Goal: Transaction & Acquisition: Obtain resource

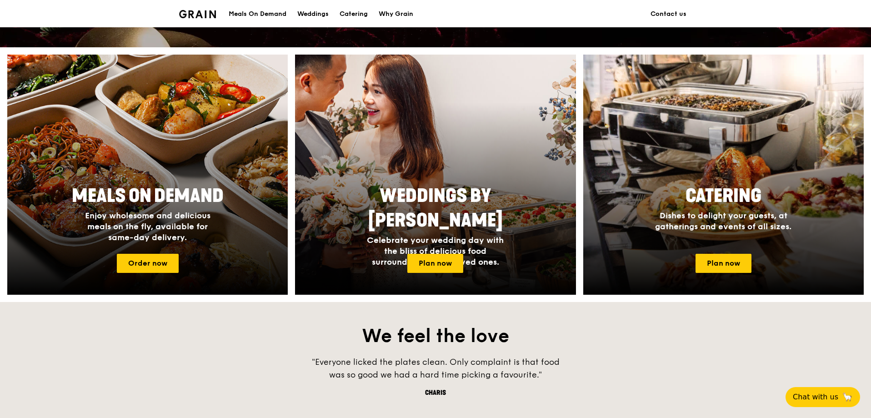
scroll to position [318, 0]
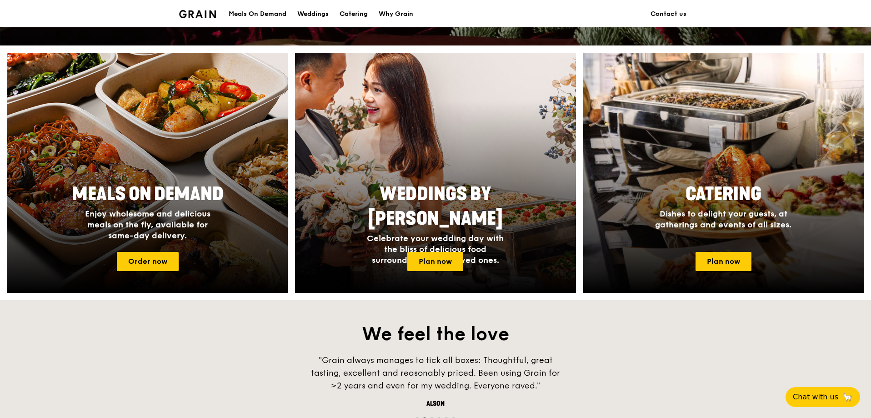
click at [350, 16] on div "Catering" at bounding box center [353, 13] width 28 height 27
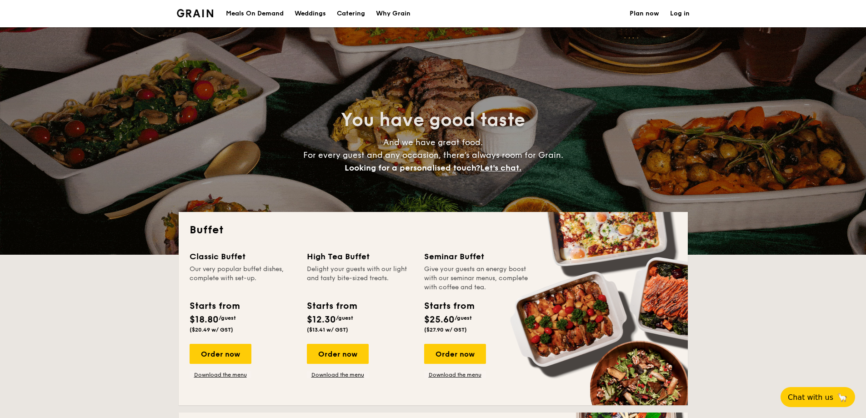
select select
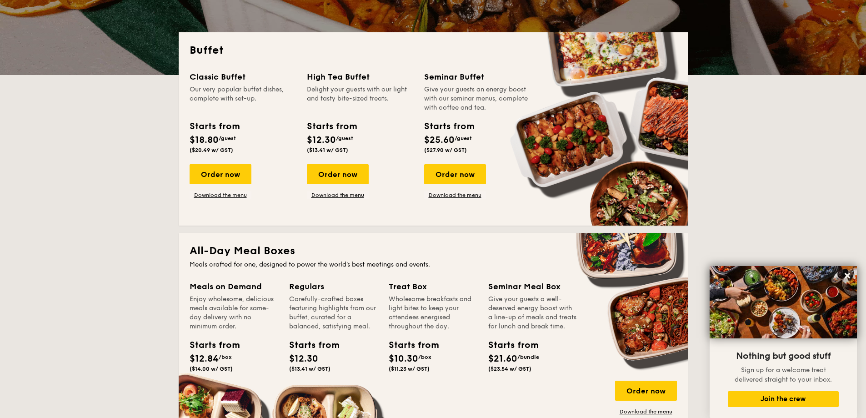
scroll to position [318, 0]
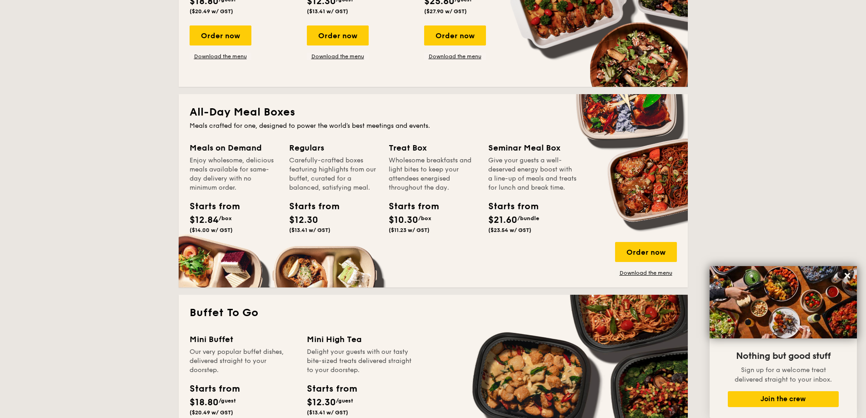
click at [631, 278] on div "All-Day Meal Boxes Meals crafted for one, designed to power the world's best me…" at bounding box center [433, 190] width 509 height 193
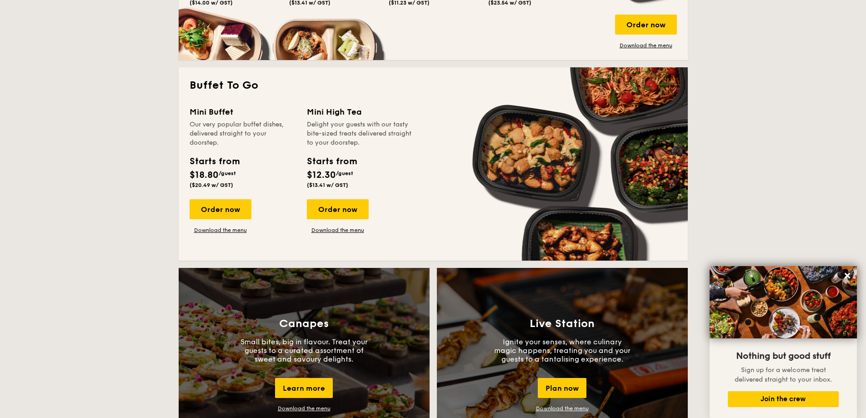
scroll to position [227, 0]
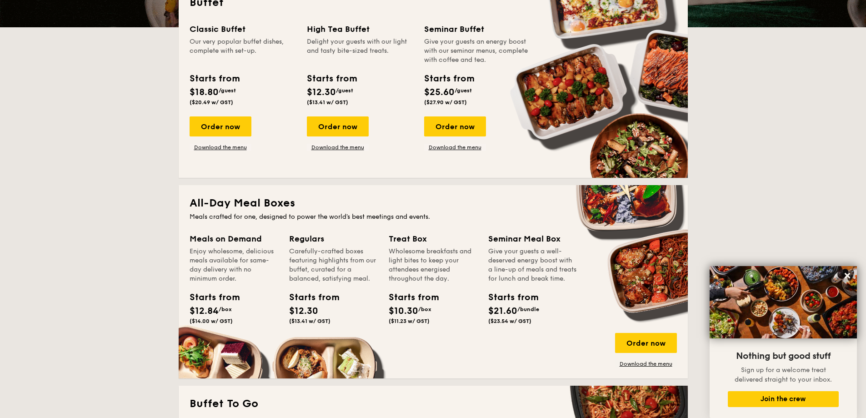
drag, startPoint x: 451, startPoint y: 282, endPoint x: 390, endPoint y: 239, distance: 75.3
click at [390, 239] on div "Treat Box Wholesome breakfasts and light bites to keep your attendees energised…" at bounding box center [433, 257] width 89 height 51
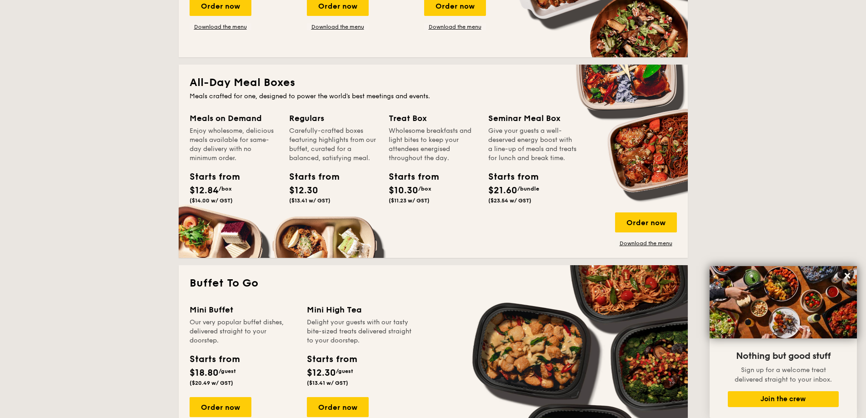
scroll to position [364, 0]
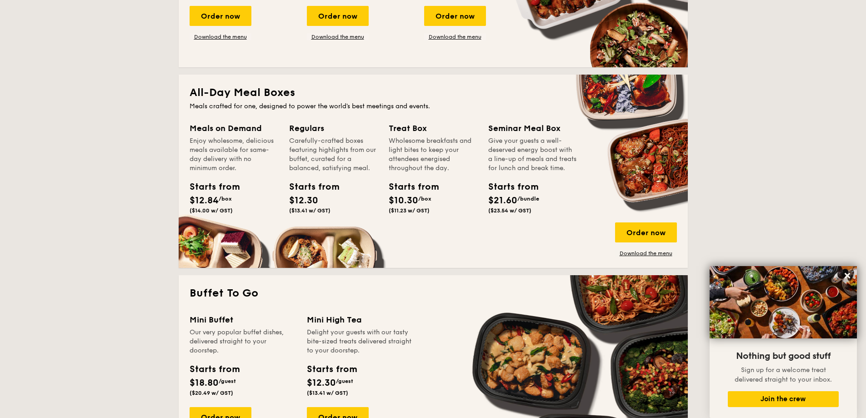
scroll to position [318, 0]
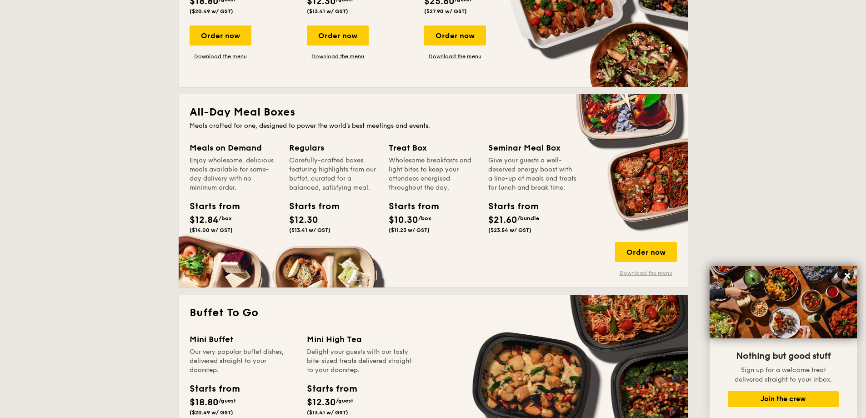
click at [639, 272] on link "Download the menu" at bounding box center [646, 272] width 62 height 7
